Goal: Task Accomplishment & Management: Use online tool/utility

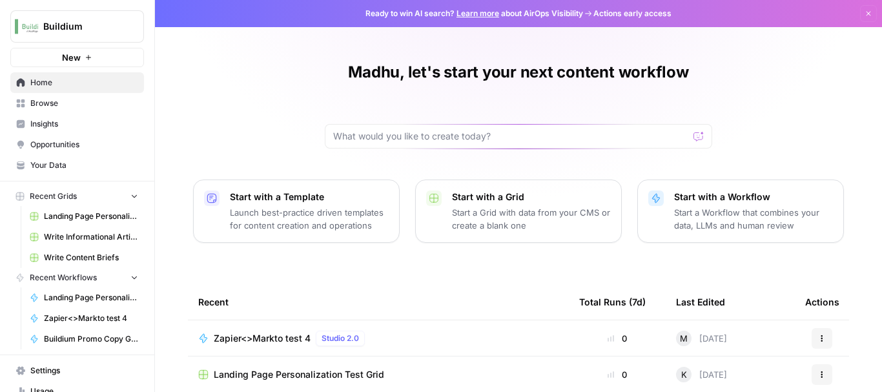
click at [52, 108] on span "Browse" at bounding box center [84, 103] width 108 height 12
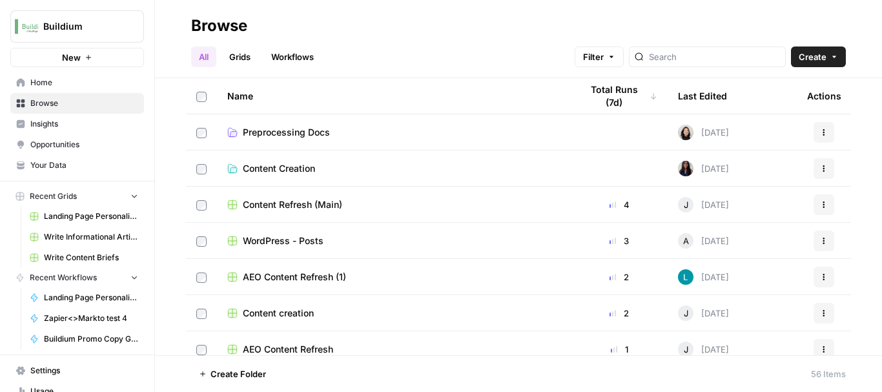
click at [296, 57] on link "Workflows" at bounding box center [292, 56] width 58 height 21
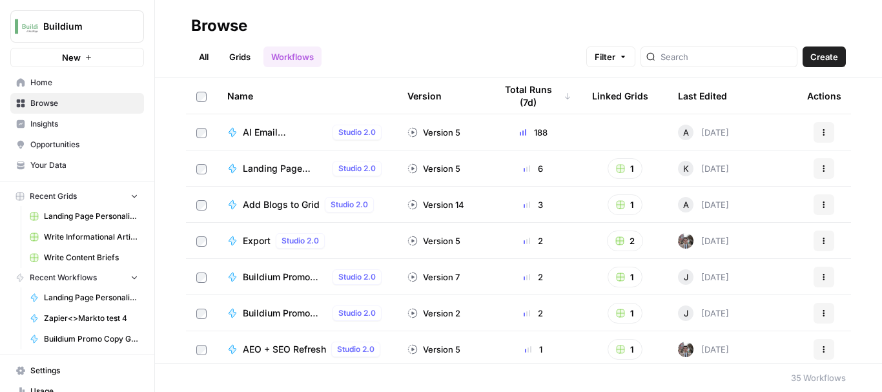
click at [398, 41] on div "All Grids Workflows Filter Create" at bounding box center [518, 51] width 654 height 31
click at [260, 172] on span "Landing Page Personalization Test" at bounding box center [285, 168] width 85 height 13
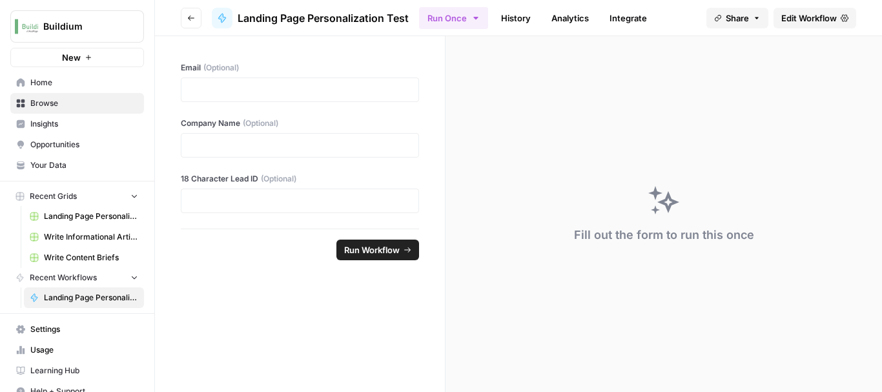
click at [799, 22] on span "Edit Workflow" at bounding box center [809, 18] width 56 height 13
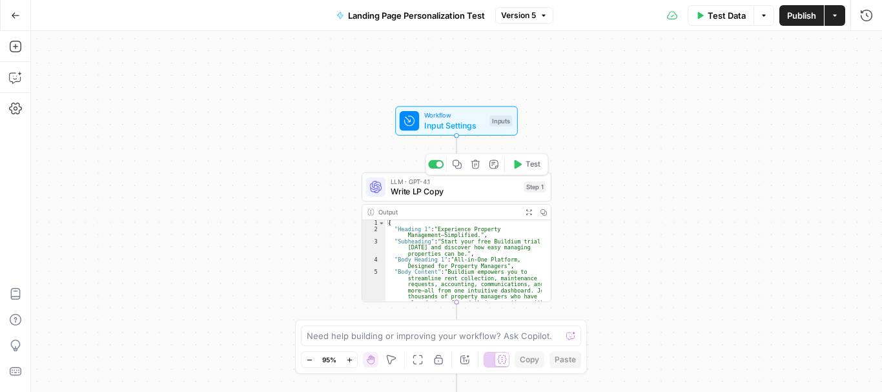
click at [436, 195] on span "Write LP Copy" at bounding box center [454, 191] width 128 height 12
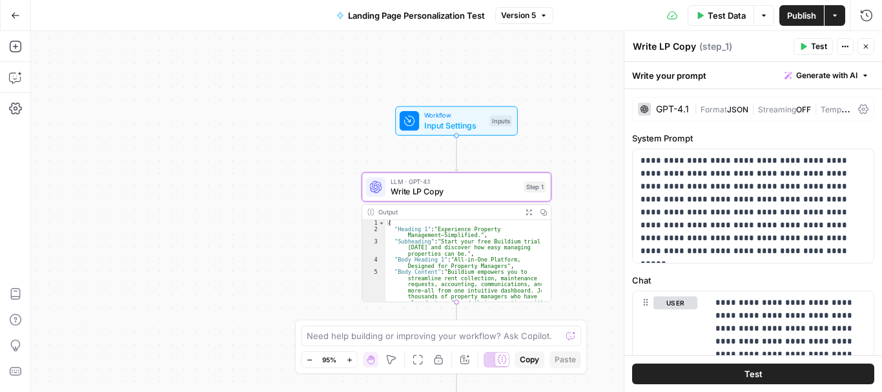
click at [669, 106] on div "GPT-4.1" at bounding box center [672, 109] width 33 height 9
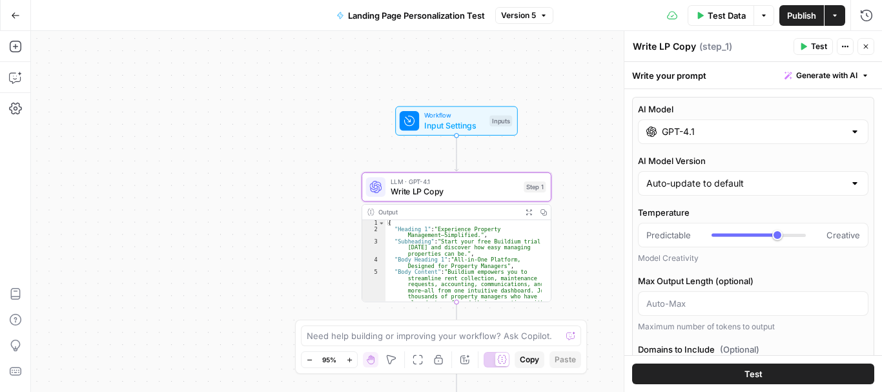
click at [849, 132] on div at bounding box center [854, 131] width 10 height 13
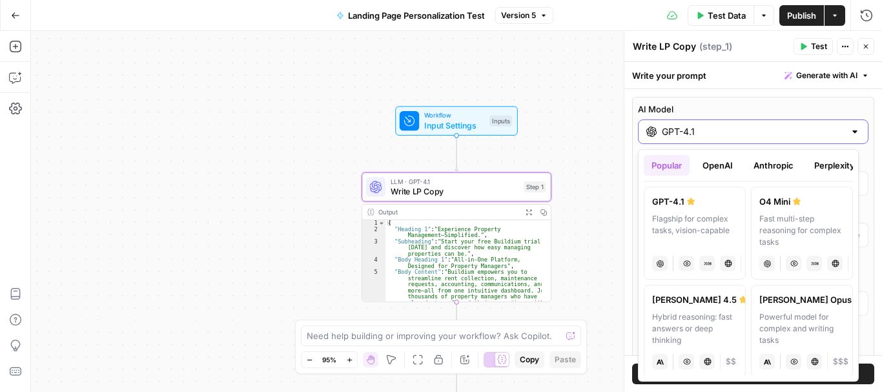
scroll to position [85, 0]
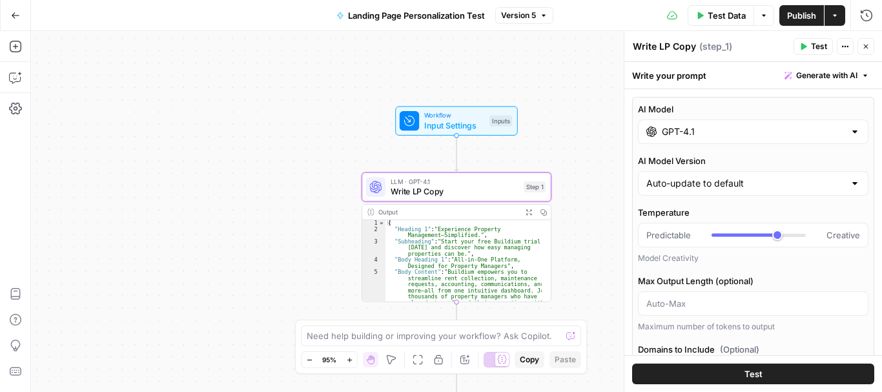
click at [844, 106] on label "AI Model" at bounding box center [753, 109] width 230 height 13
click at [844, 125] on input "GPT-4.1" at bounding box center [753, 131] width 183 height 13
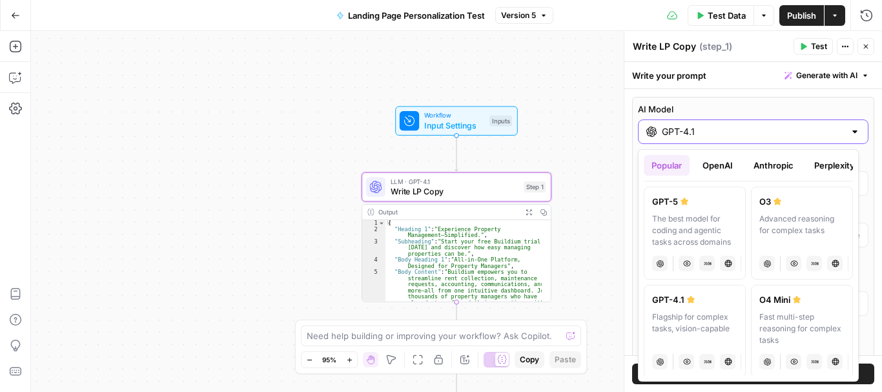
click at [844, 106] on label "AI Model" at bounding box center [753, 109] width 230 height 13
click at [844, 125] on input "GPT-4.1" at bounding box center [753, 131] width 183 height 13
click at [844, 106] on label "AI Model" at bounding box center [753, 109] width 230 height 13
click at [844, 125] on input "GPT-4.1" at bounding box center [753, 131] width 183 height 13
click at [849, 134] on div at bounding box center [854, 131] width 10 height 13
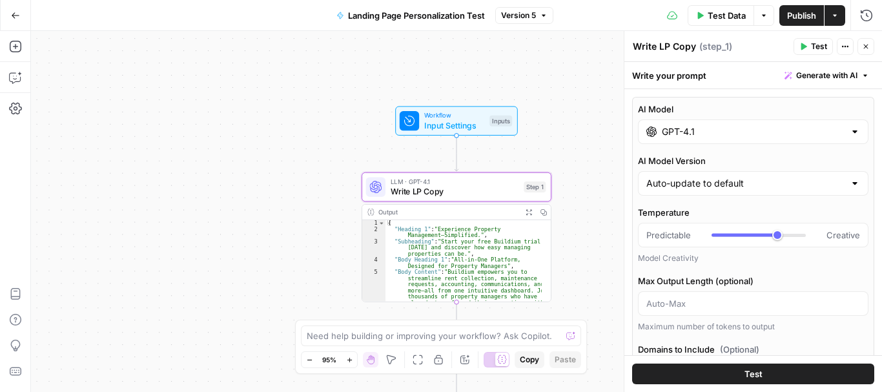
click at [614, 181] on div "Workflow Input Settings Inputs LLM · GPT-4.1 Write LP Copy Step 1 Output Expand…" at bounding box center [456, 211] width 851 height 361
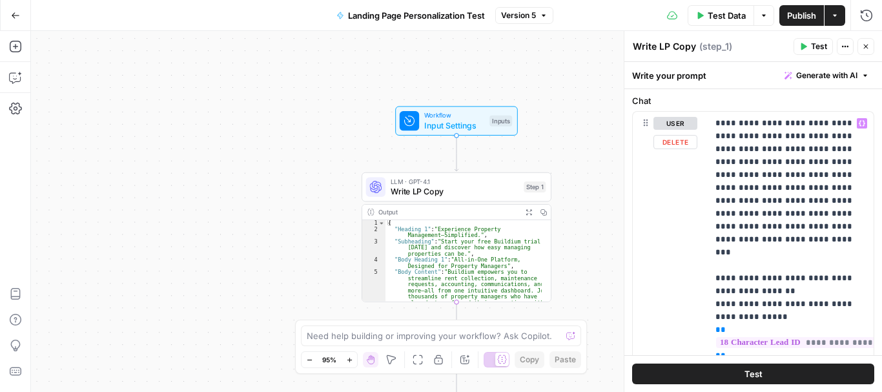
scroll to position [978, 0]
drag, startPoint x: 716, startPoint y: 121, endPoint x: 764, endPoint y: 152, distance: 57.5
click at [764, 152] on p "**********" at bounding box center [785, 316] width 141 height 400
click at [713, 210] on div "**********" at bounding box center [790, 316] width 166 height 410
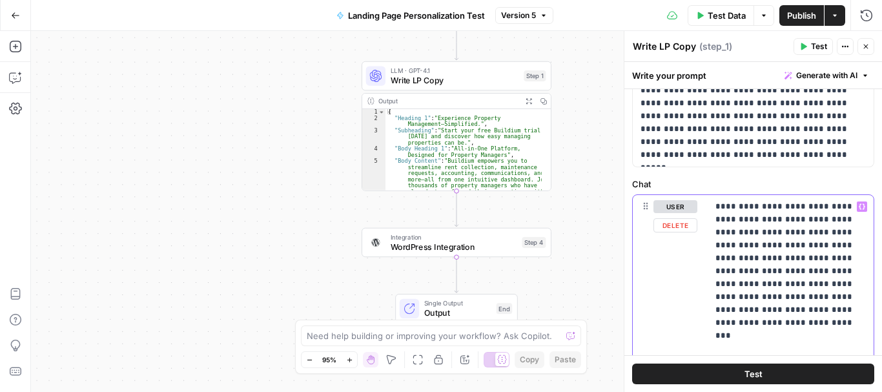
scroll to position [893, 0]
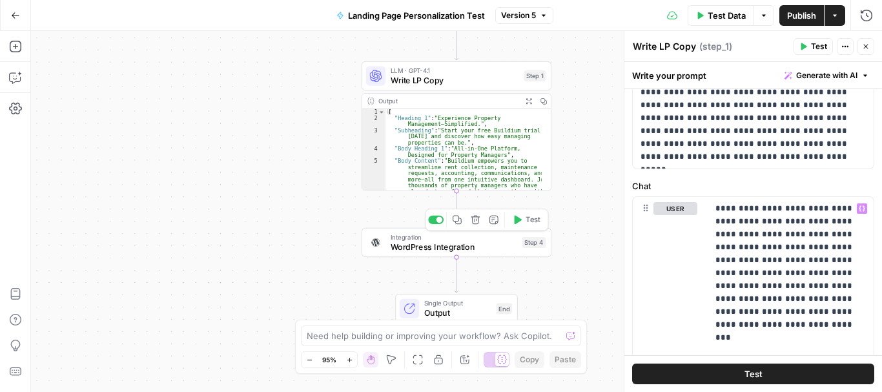
click at [413, 250] on span "WordPress Integration" at bounding box center [453, 247] width 126 height 12
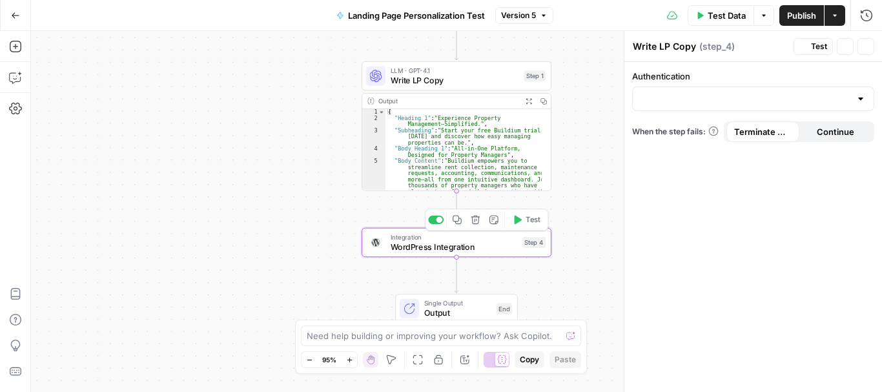
type textarea "WordPress Integration"
type input "WordPress 1"
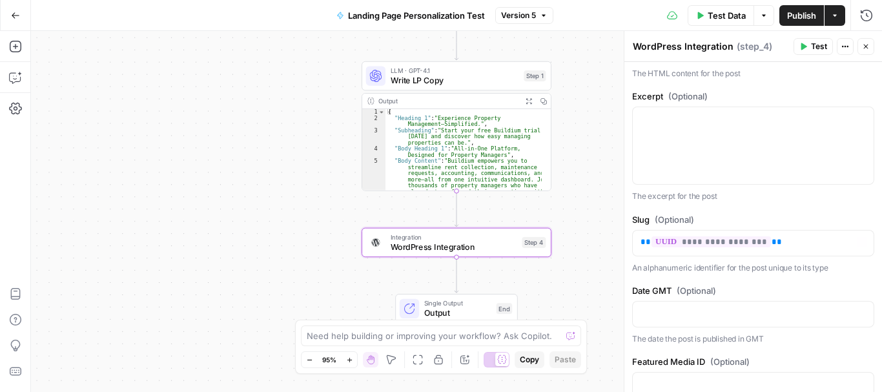
scroll to position [467, 0]
